Goal: Use online tool/utility: Utilize a website feature to perform a specific function

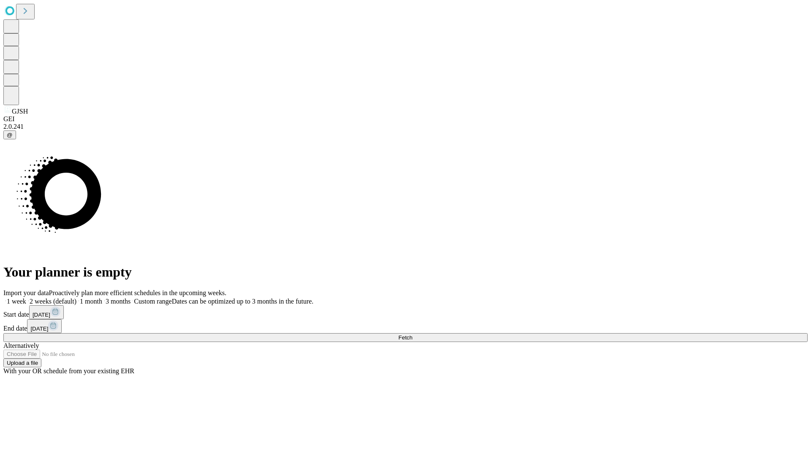
click at [412, 334] on span "Fetch" at bounding box center [405, 337] width 14 height 6
